Goal: Task Accomplishment & Management: Use online tool/utility

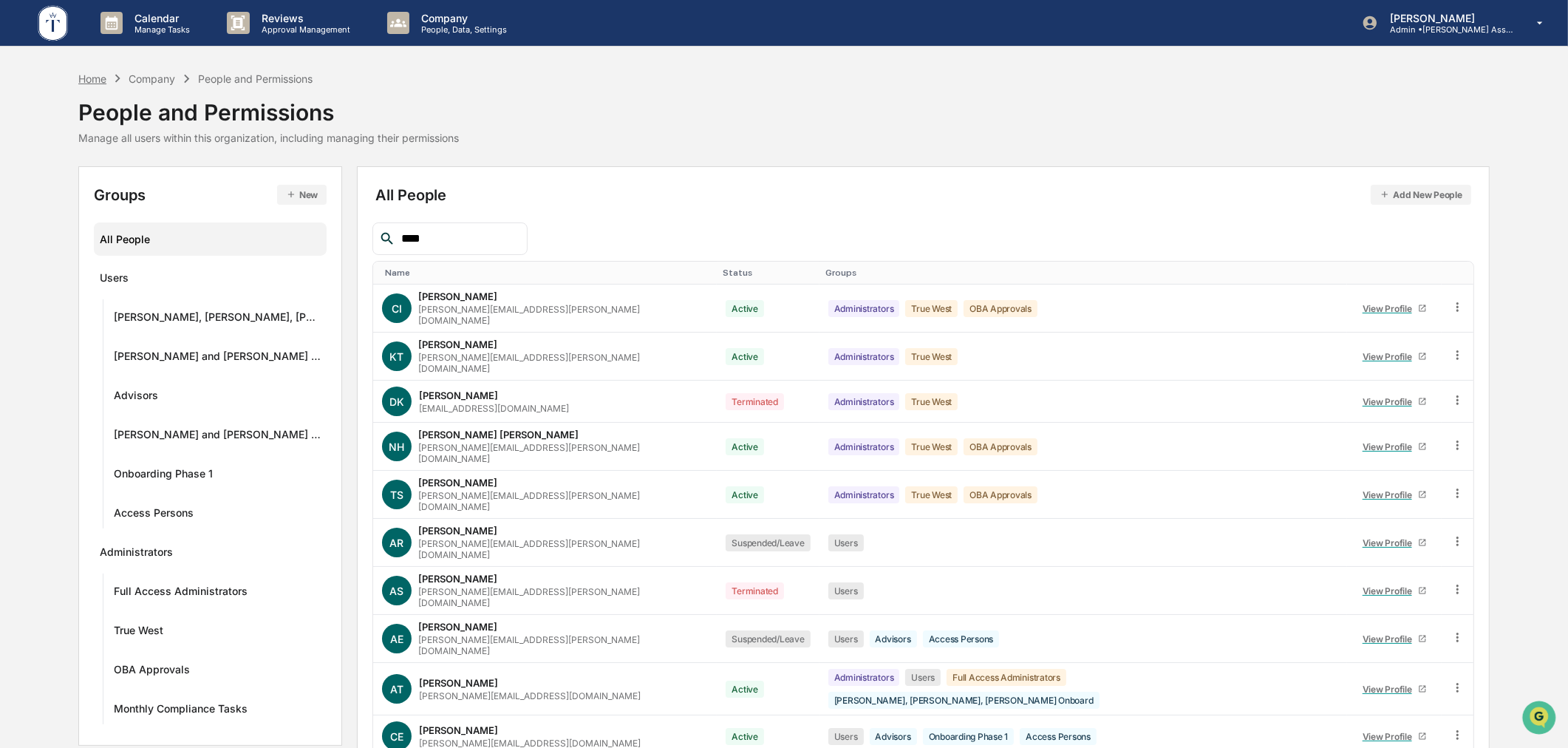
click at [91, 74] on div "Home" at bounding box center [92, 78] width 28 height 12
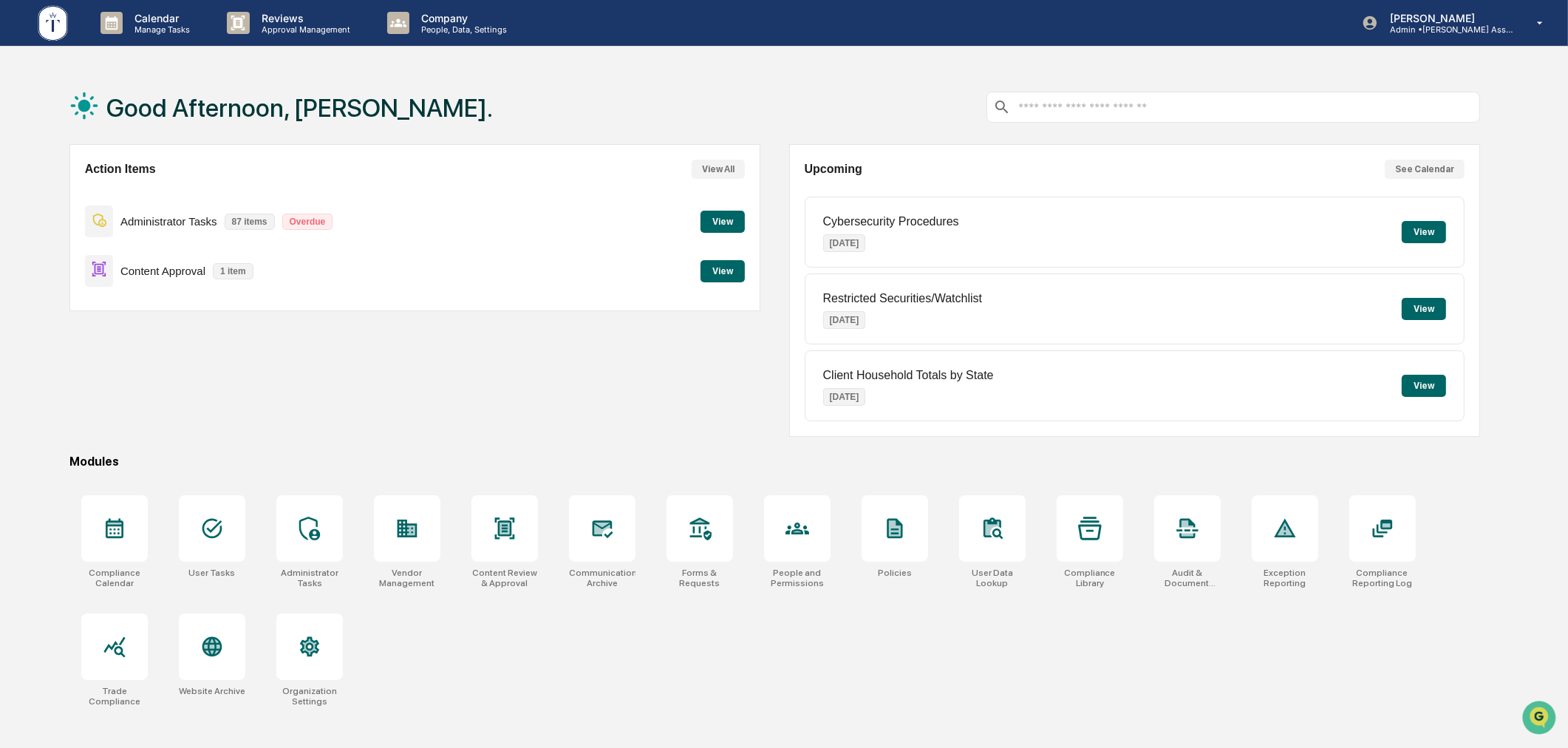
click at [763, 356] on div "Action Items View All Administrator Tasks 87 items Overdue View Content Approva…" at bounding box center [776, 290] width 1412 height 292
click at [219, 530] on icon at bounding box center [212, 529] width 20 height 20
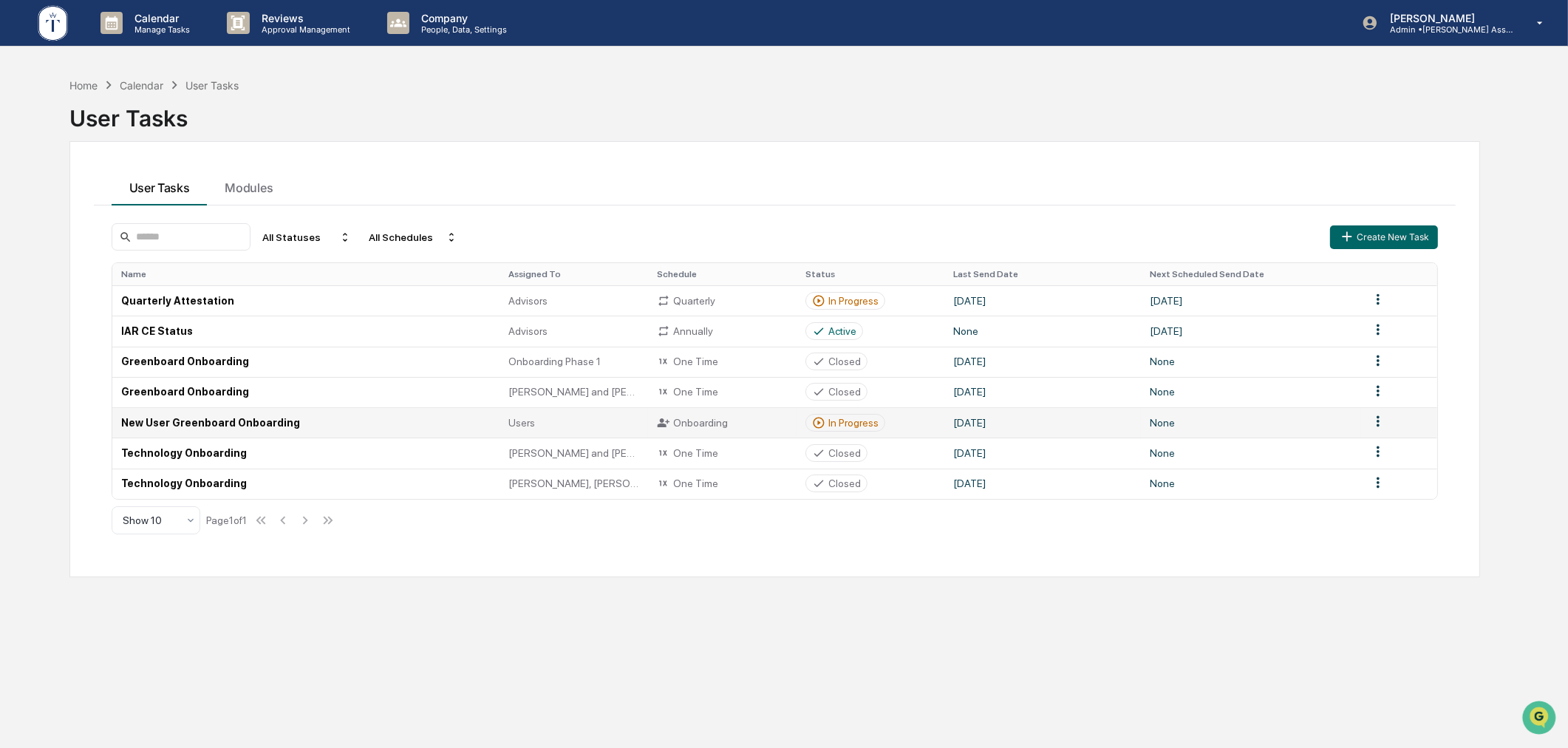
click at [831, 417] on div "In Progress" at bounding box center [853, 422] width 50 height 12
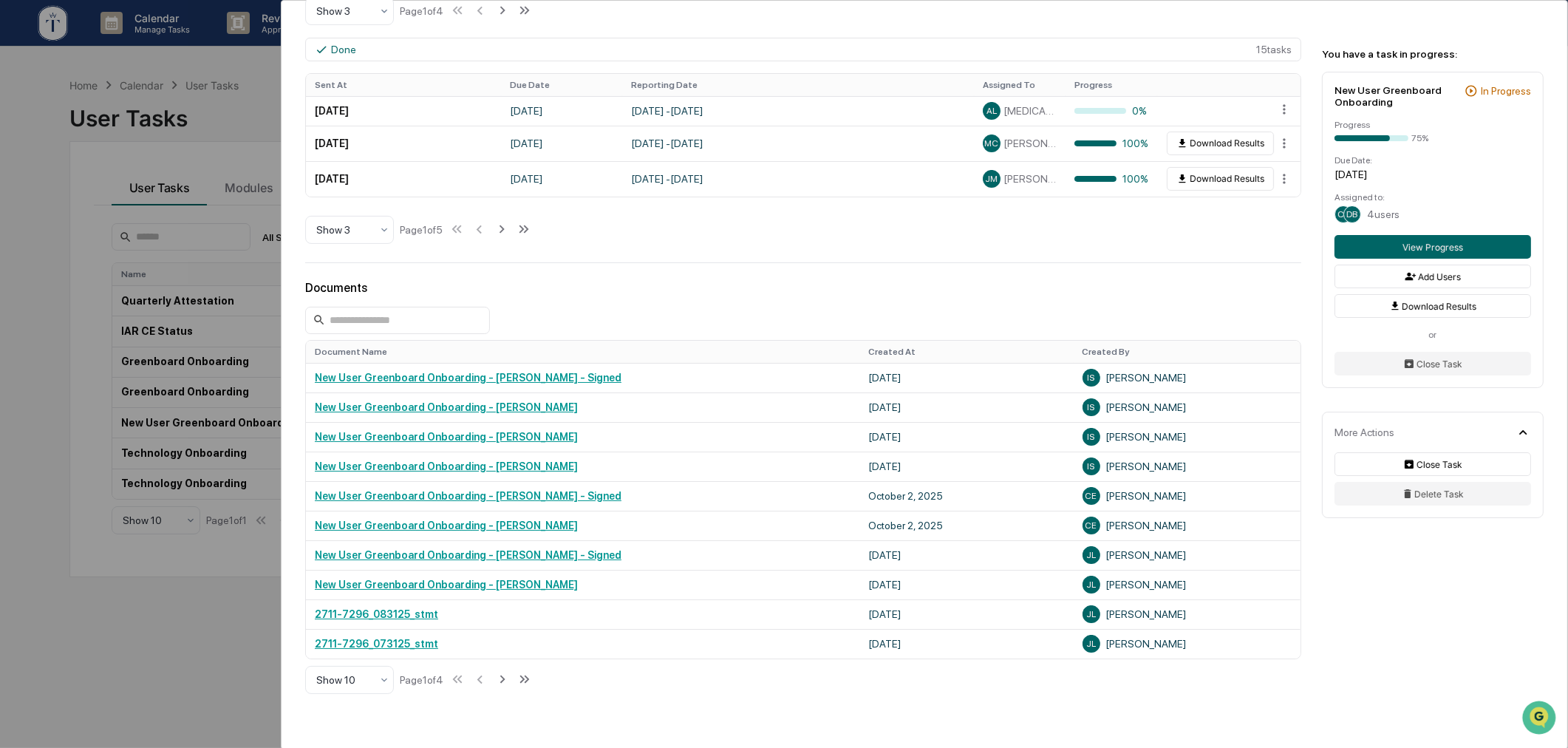
scroll to position [684, 0]
